Goal: Information Seeking & Learning: Check status

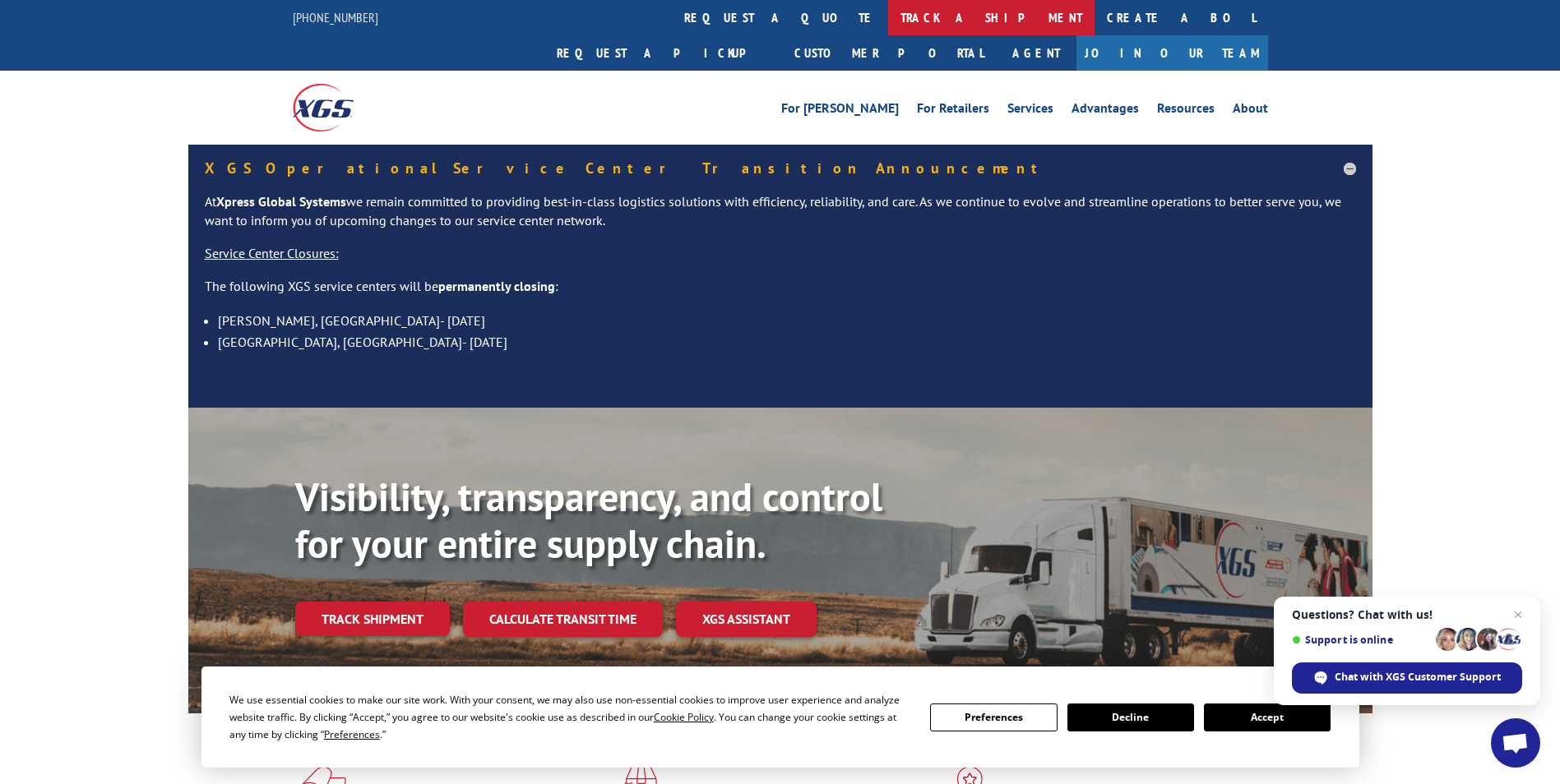
click at [888, 18] on link "track a shipment" at bounding box center [990, 17] width 206 height 35
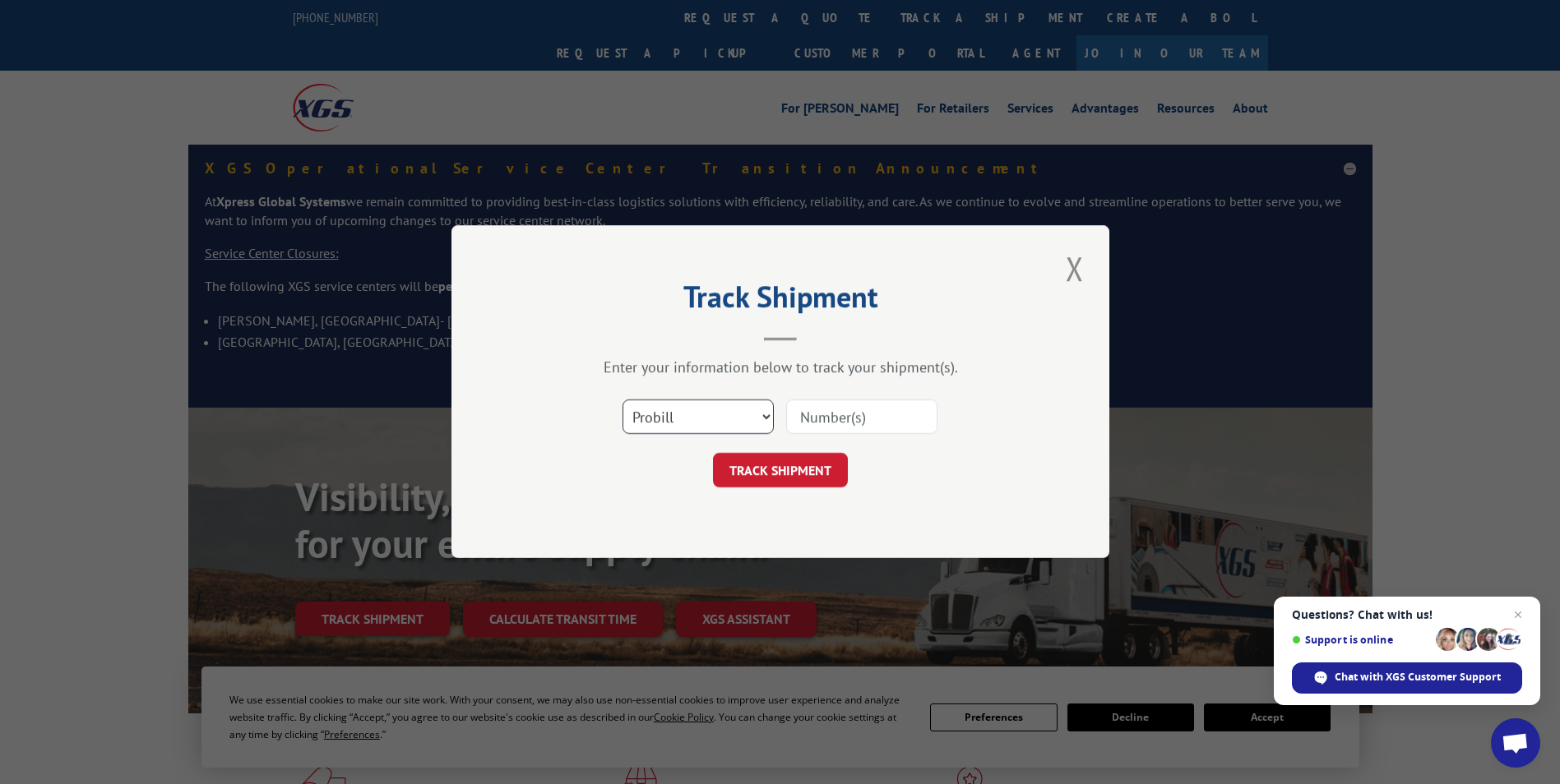
click at [688, 416] on select "Select category... Probill BOL PO" at bounding box center [698, 417] width 151 height 34
paste input "342326"
type input "342326"
click at [724, 416] on select "Select category... Probill BOL PO" at bounding box center [698, 417] width 151 height 34
select select "po"
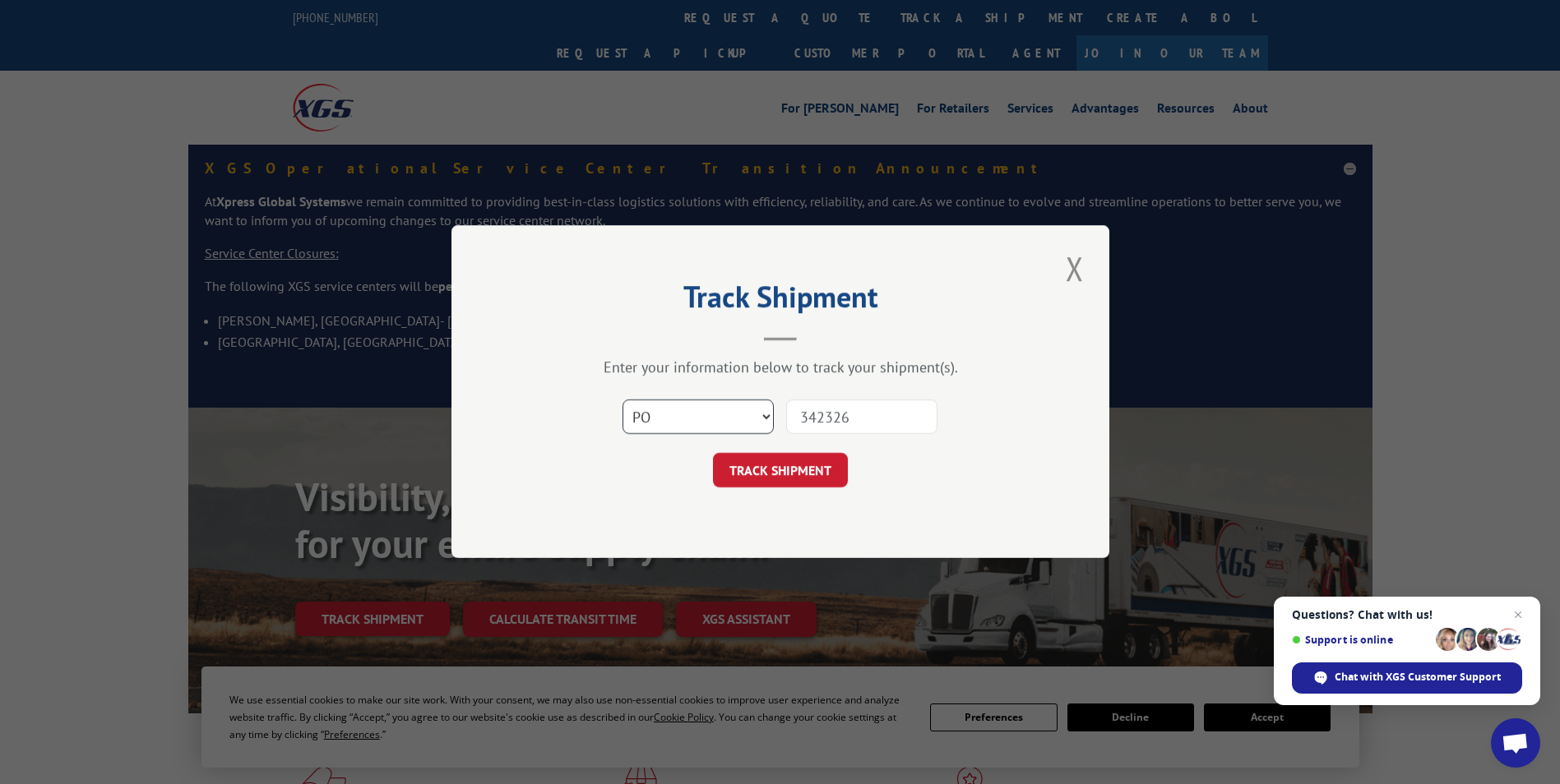
click at [623, 400] on select "Select category... Probill BOL PO" at bounding box center [698, 417] width 151 height 34
click at [716, 413] on select "Select category... Probill BOL PO" at bounding box center [698, 417] width 151 height 34
click at [623, 400] on select "Select category... Probill BOL PO" at bounding box center [698, 417] width 151 height 34
drag, startPoint x: 883, startPoint y: 413, endPoint x: 735, endPoint y: 416, distance: 148.0
click at [735, 416] on div "Select category... Probill BOL PO 342326" at bounding box center [780, 417] width 493 height 54
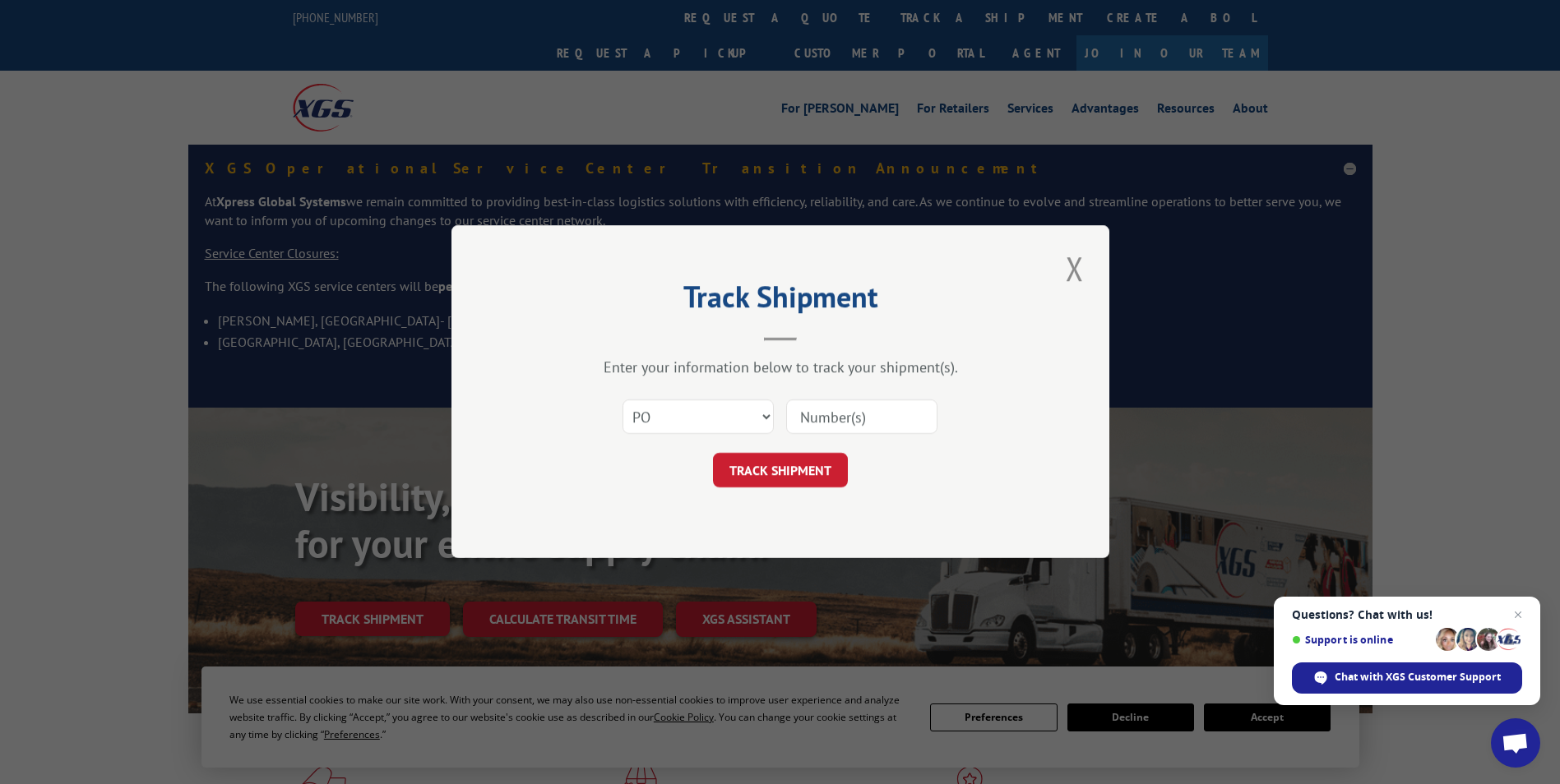
paste input "84545211"
type input "84545211"
click at [811, 475] on button "TRACK SHIPMENT" at bounding box center [781, 471] width 135 height 34
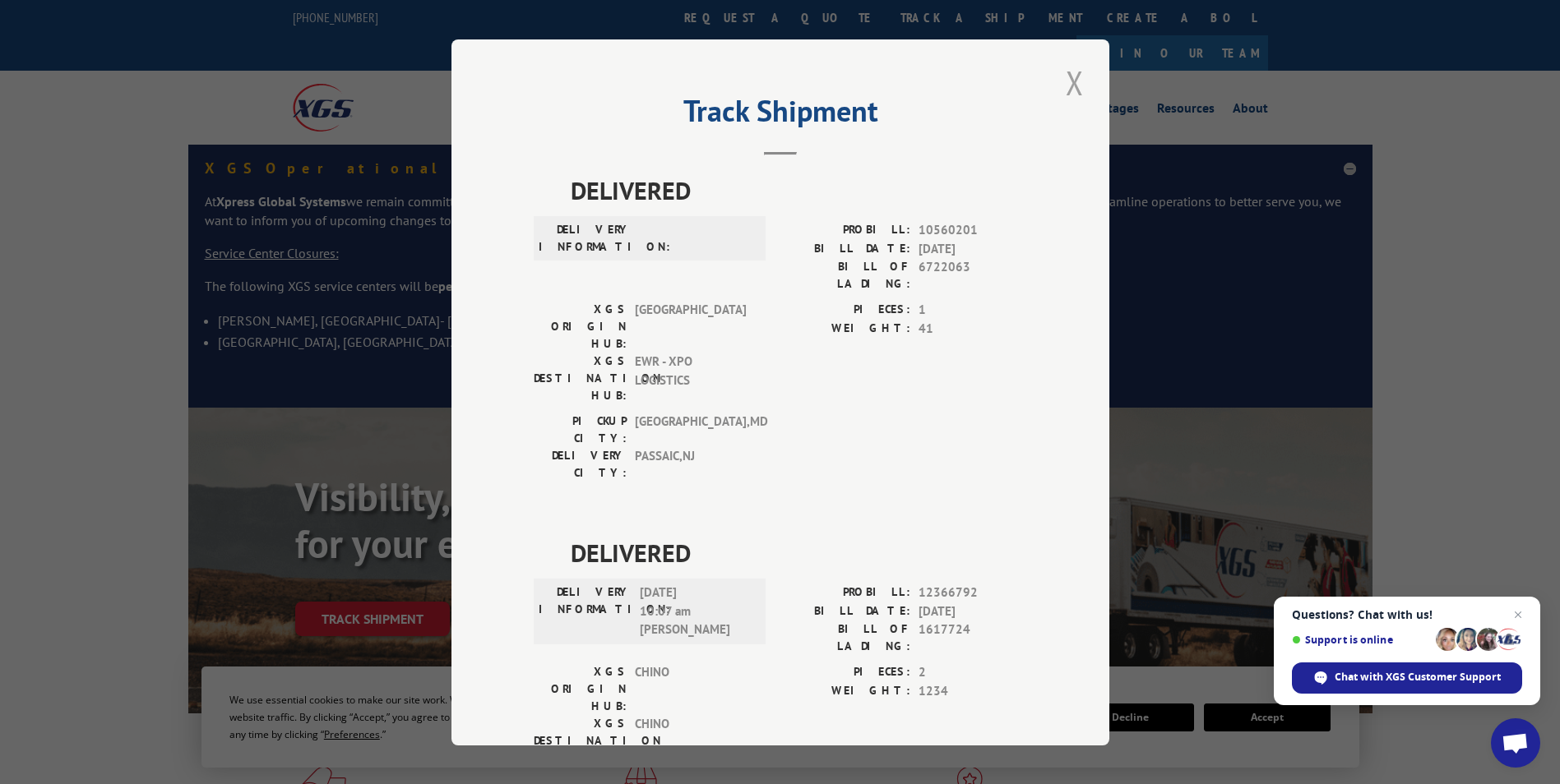
click at [1072, 84] on button "Close modal" at bounding box center [1074, 82] width 28 height 45
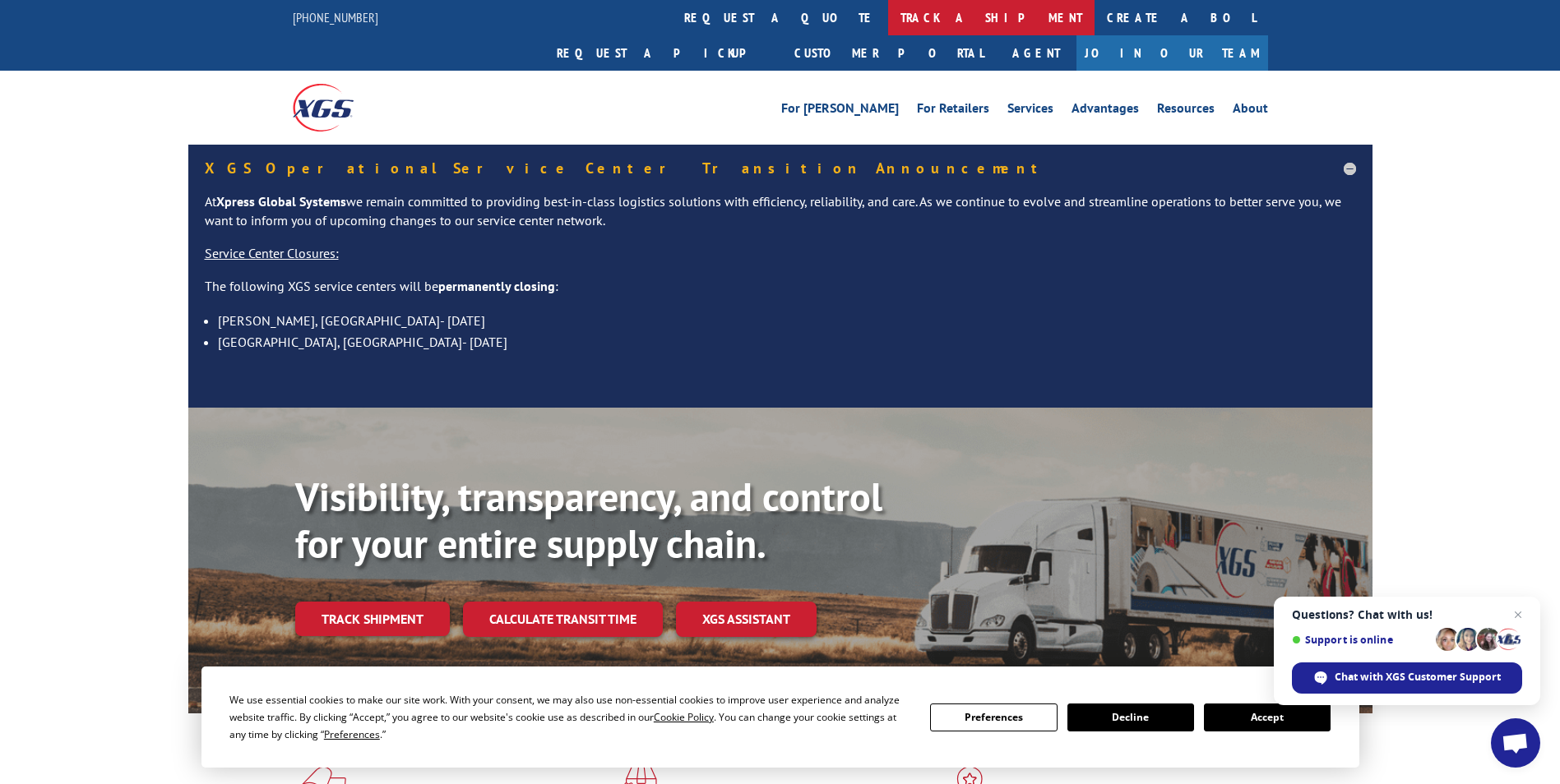
click at [888, 18] on link "track a shipment" at bounding box center [990, 17] width 206 height 35
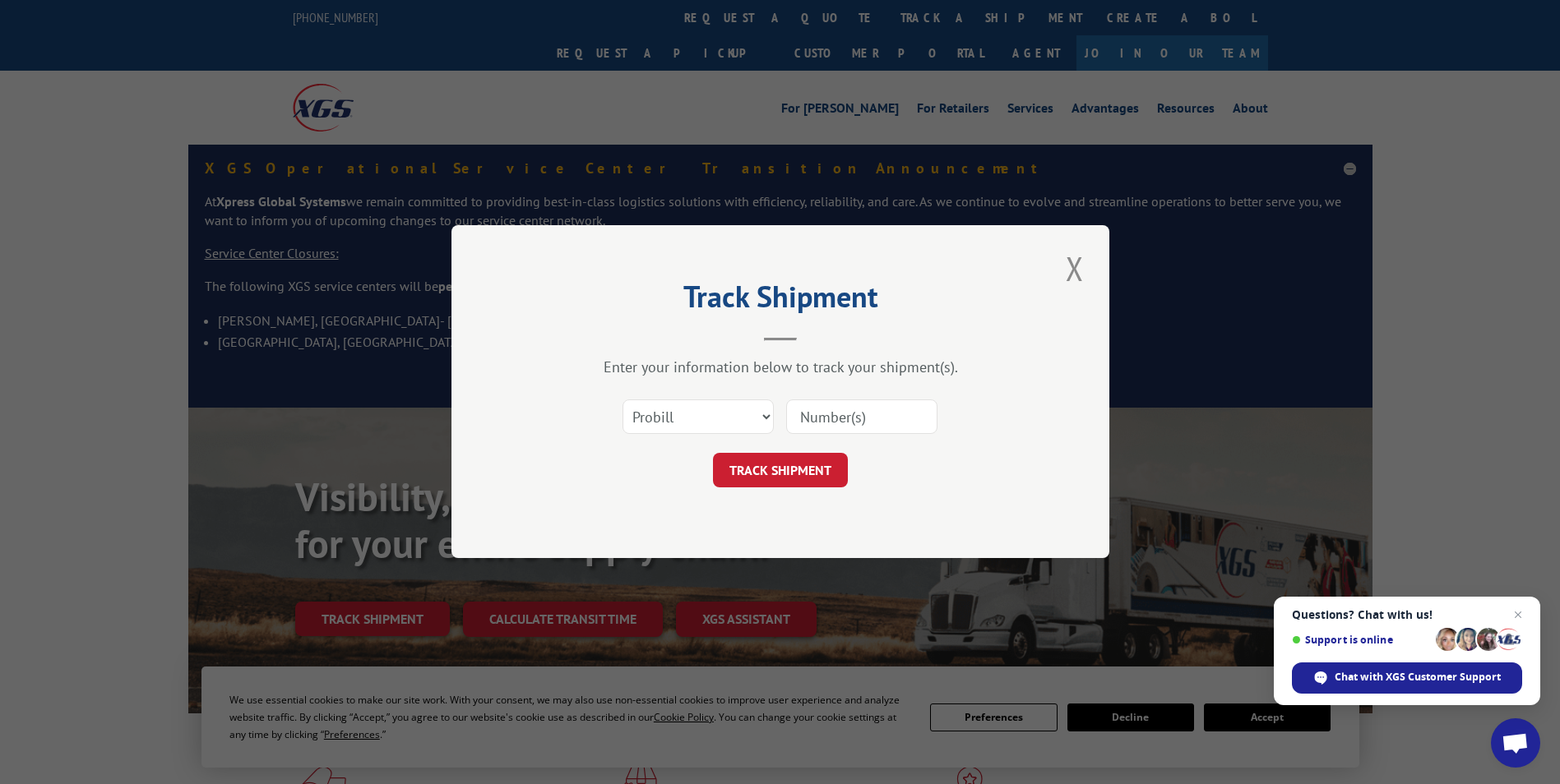
click at [704, 437] on div "Select category... Probill BOL PO" at bounding box center [780, 417] width 493 height 54
click at [694, 398] on div "Select category... Probill BOL PO" at bounding box center [698, 417] width 150 height 38
click at [691, 423] on select "Select category... Probill BOL PO" at bounding box center [698, 417] width 151 height 34
click at [623, 400] on select "Select category... Probill BOL PO" at bounding box center [698, 417] width 151 height 34
click at [697, 423] on select "Select category... Probill BOL PO" at bounding box center [698, 417] width 151 height 34
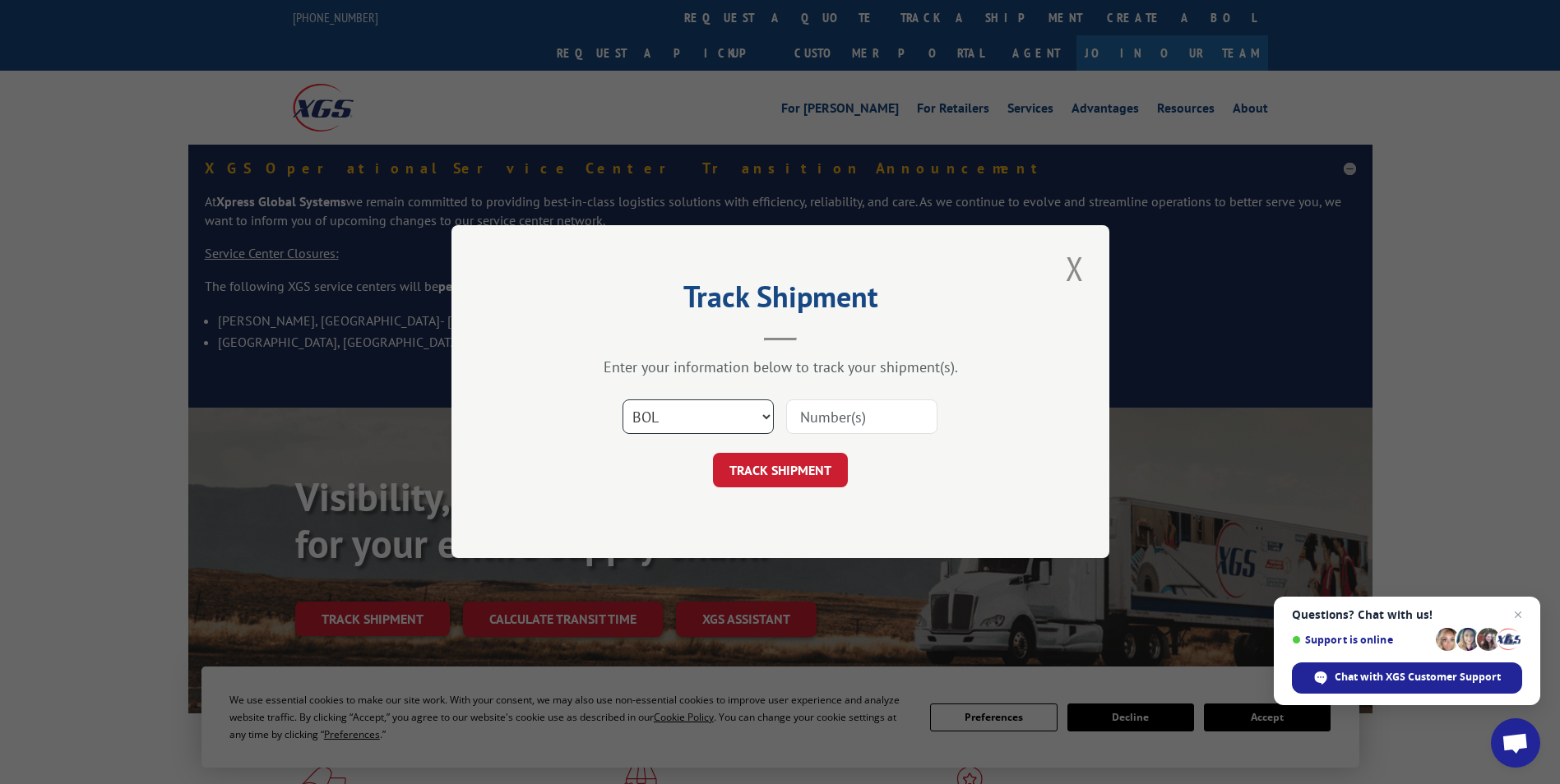
click at [623, 400] on select "Select category... Probill BOL PO" at bounding box center [698, 417] width 151 height 34
click at [666, 410] on select "Select category... Probill BOL PO" at bounding box center [698, 417] width 151 height 34
select select "probill"
click at [623, 400] on select "Select category... Probill BOL PO" at bounding box center [698, 417] width 151 height 34
click at [837, 410] on input at bounding box center [861, 417] width 151 height 34
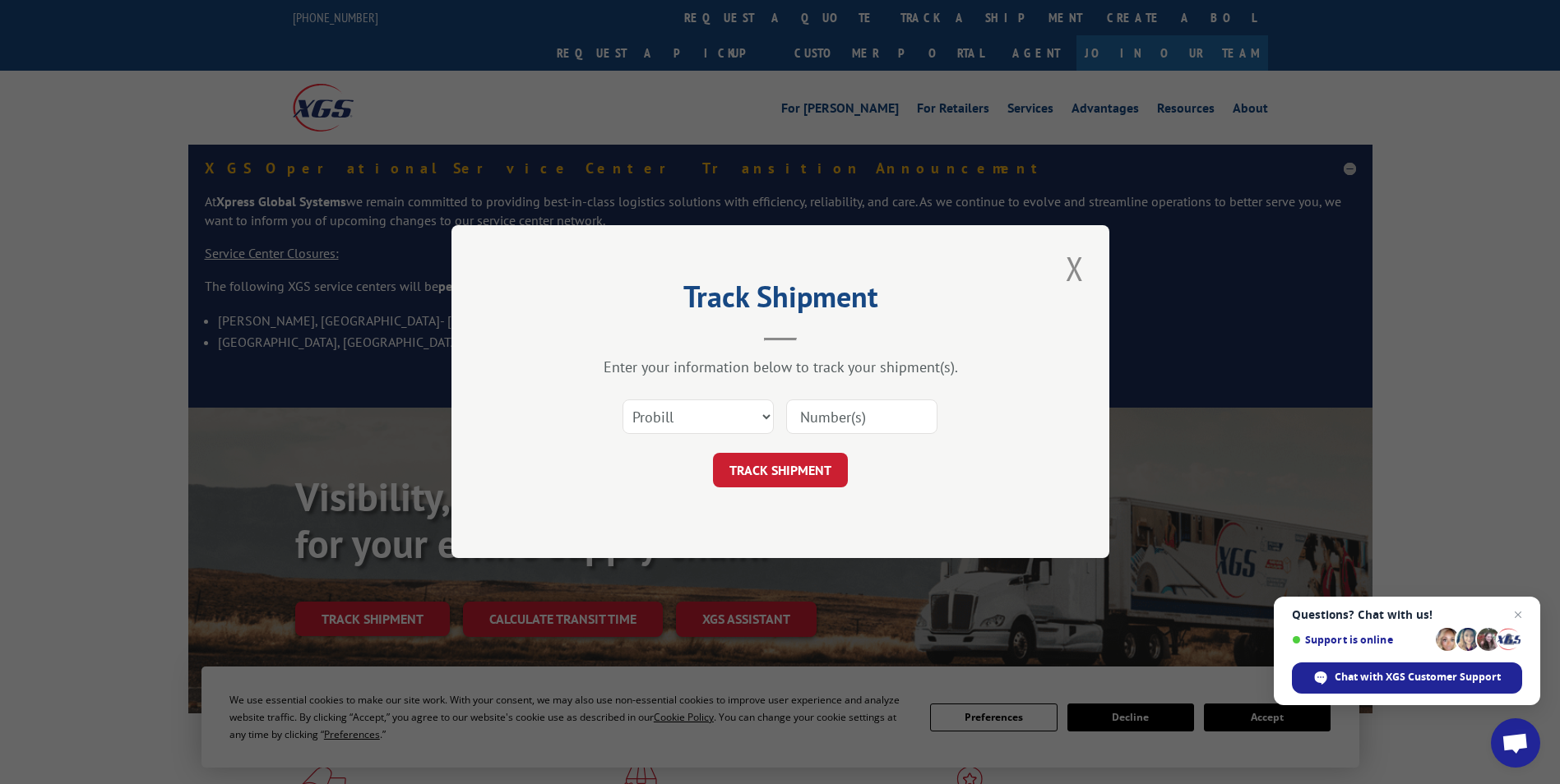
paste input "0304095409"
type input "0304095409"
click at [785, 470] on button "TRACK SHIPMENT" at bounding box center [781, 471] width 135 height 34
